Goal: Book appointment/travel/reservation

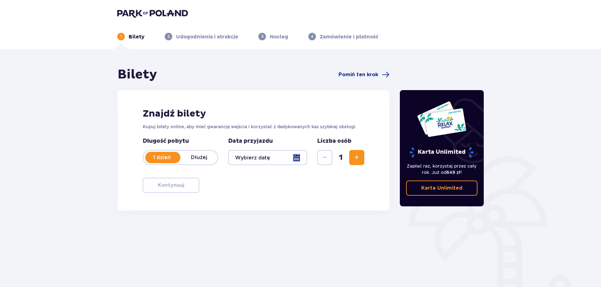
click at [263, 157] on div at bounding box center [267, 157] width 79 height 15
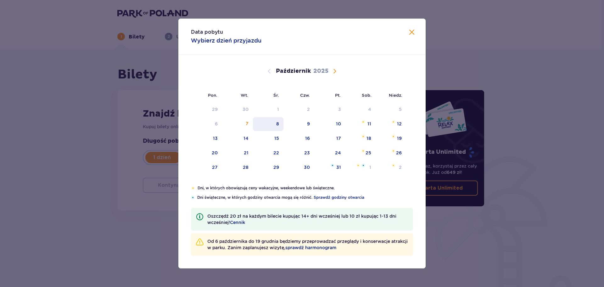
click at [275, 125] on div "8" at bounding box center [268, 124] width 31 height 14
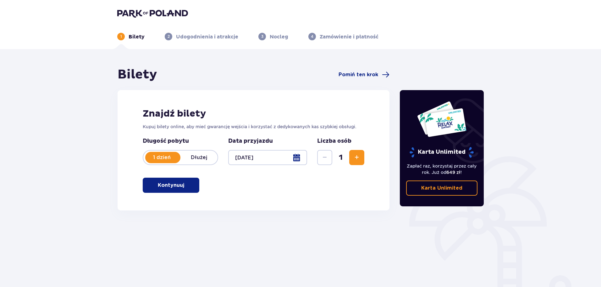
click at [296, 157] on div at bounding box center [267, 157] width 79 height 15
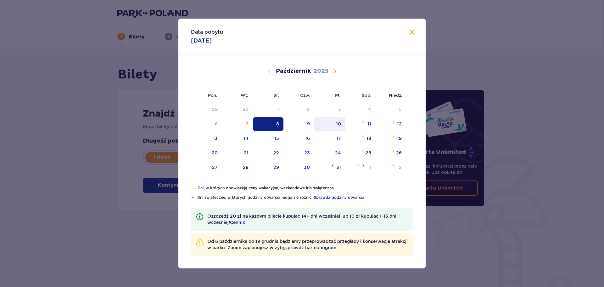
click at [337, 125] on div "10" at bounding box center [338, 123] width 5 height 6
type input "[DATE]"
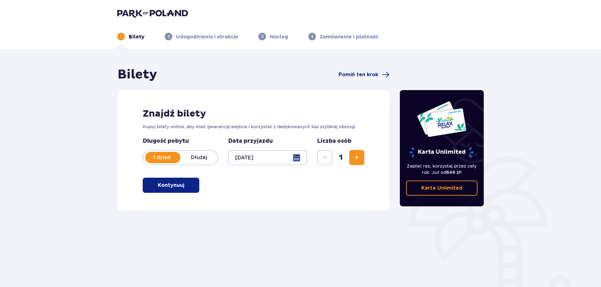
click at [273, 157] on div at bounding box center [267, 157] width 79 height 15
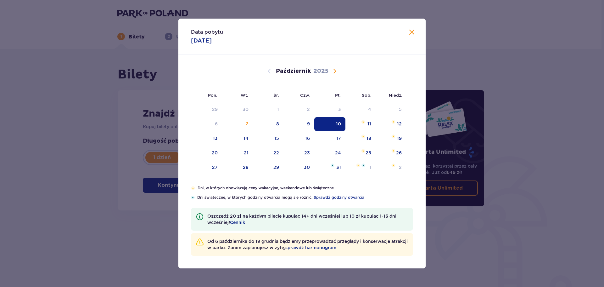
click at [328, 126] on div "10" at bounding box center [329, 124] width 31 height 14
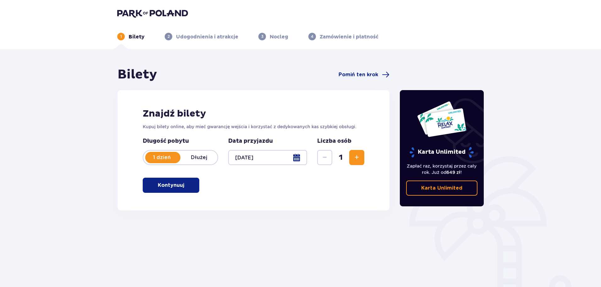
click at [173, 184] on p "Kontynuuj" at bounding box center [171, 184] width 26 height 7
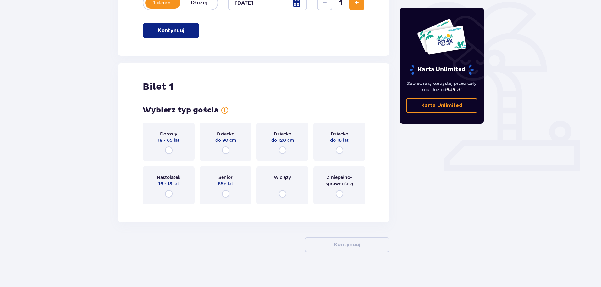
scroll to position [158, 0]
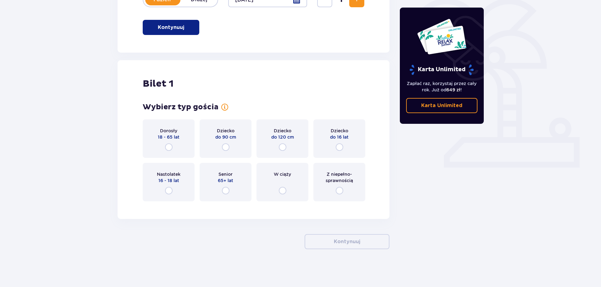
click at [168, 148] on input "radio" at bounding box center [169, 147] width 8 height 8
radio input "true"
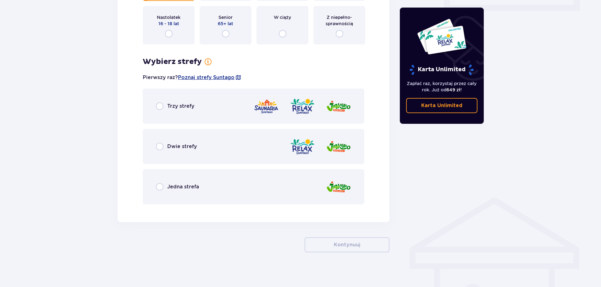
scroll to position [317, 0]
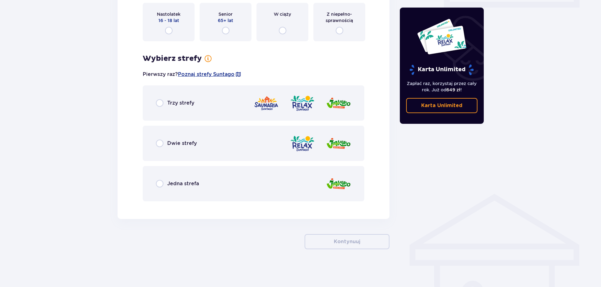
click at [159, 143] on input "radio" at bounding box center [160, 143] width 8 height 8
radio input "true"
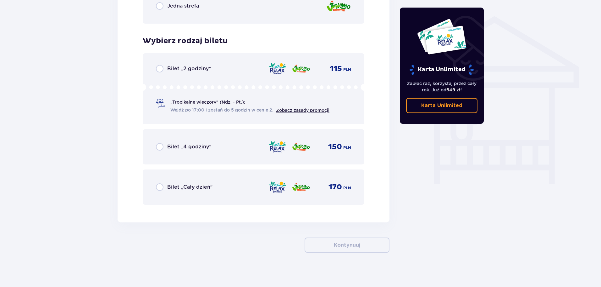
scroll to position [498, 0]
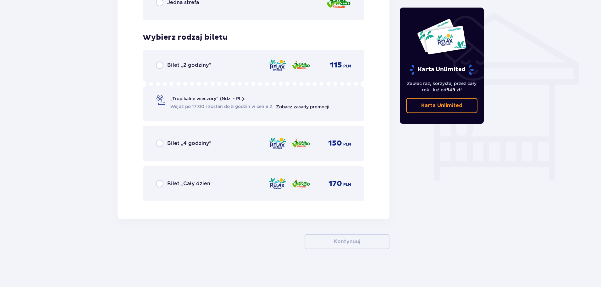
click at [160, 66] on input "radio" at bounding box center [160, 65] width 8 height 8
radio input "true"
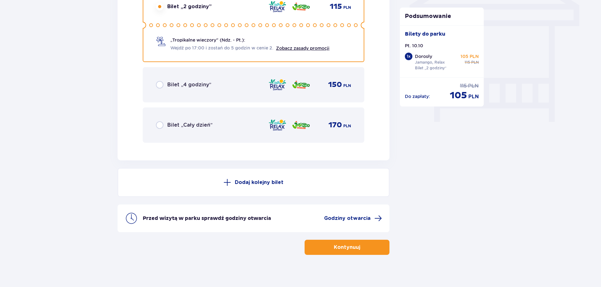
scroll to position [562, 0]
